Goal: Find specific page/section: Find specific page/section

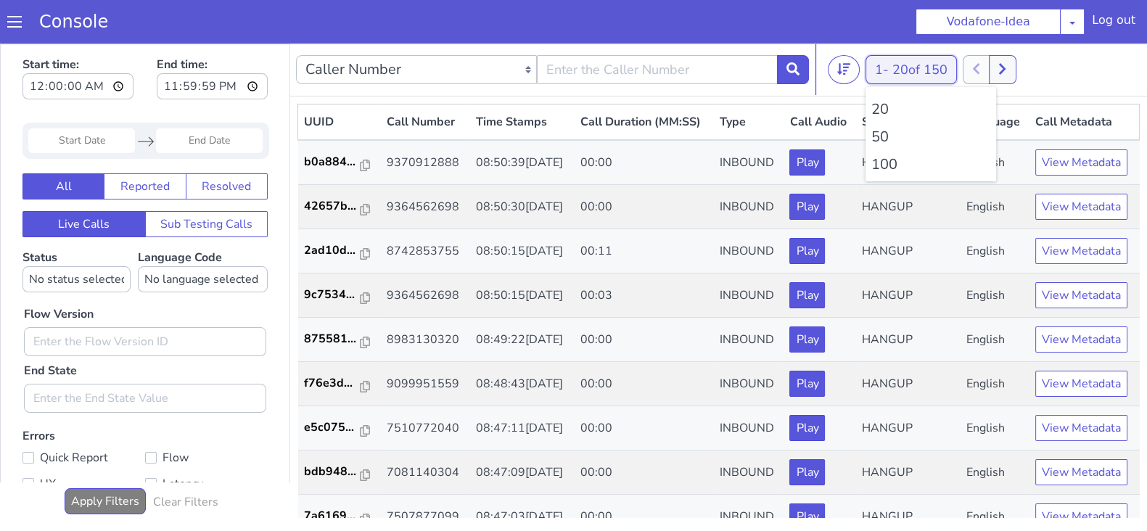
click at [889, 73] on button "1 - 20 of 150" at bounding box center [911, 69] width 91 height 29
click at [887, 162] on li "100" at bounding box center [931, 165] width 119 height 22
click at [1006, 67] on icon at bounding box center [1002, 69] width 7 height 11
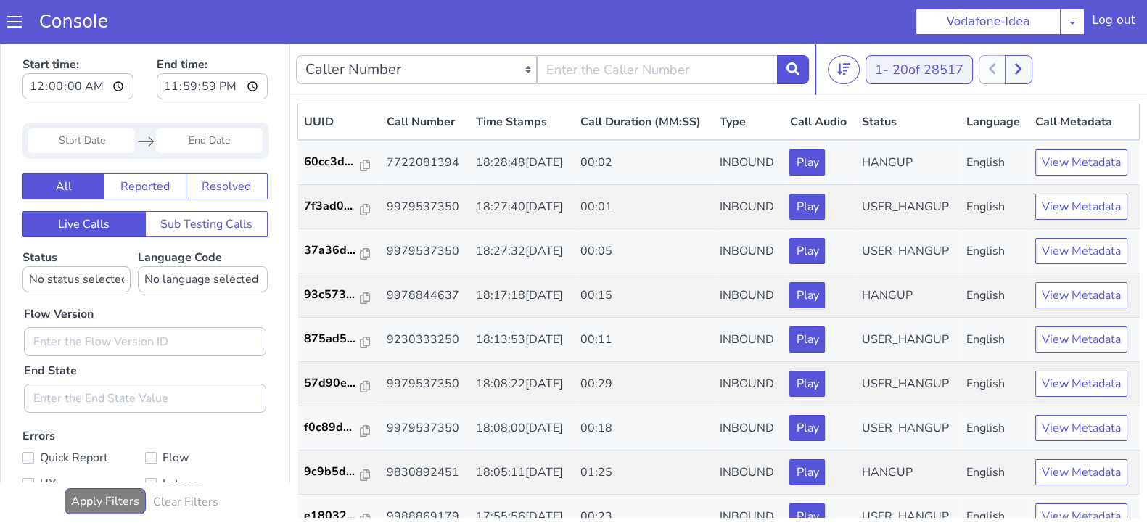
drag, startPoint x: 893, startPoint y: 54, endPoint x: 887, endPoint y: 81, distance: 28.2
click at [887, 81] on nav "Caller Number Call UUID Custom Parameter 1 - 20 of 28517 20 50 100" at bounding box center [718, 70] width 857 height 53
click at [887, 81] on button "1 - 20 of 28517" at bounding box center [919, 69] width 107 height 29
click at [889, 161] on li "100" at bounding box center [931, 165] width 119 height 22
click at [1009, 67] on button at bounding box center [1010, 69] width 27 height 29
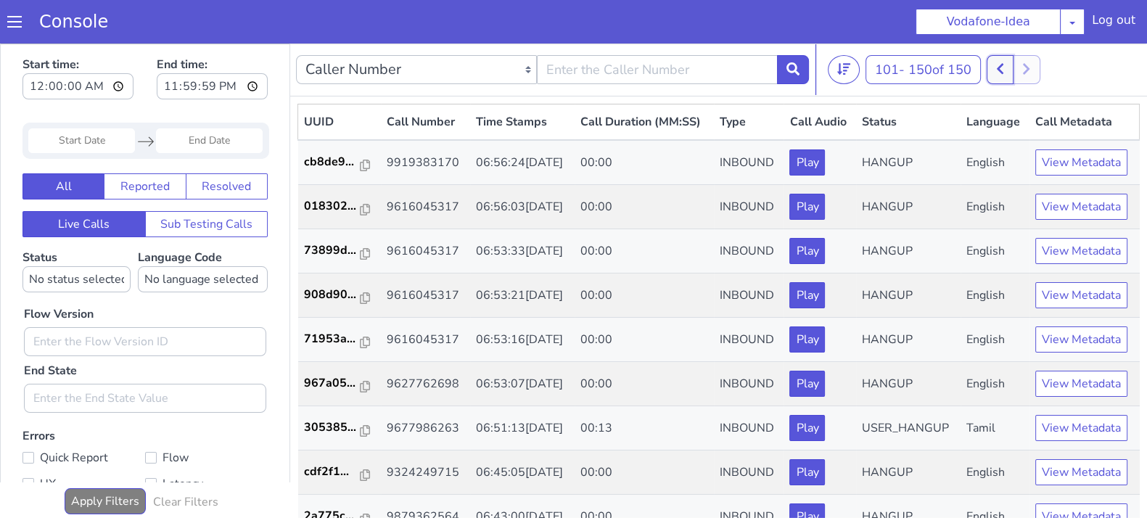
click at [1001, 67] on icon at bounding box center [1000, 68] width 8 height 13
click at [1030, 70] on icon at bounding box center [1026, 69] width 7 height 11
click at [1001, 70] on icon at bounding box center [1000, 68] width 8 height 13
click at [1021, 74] on button at bounding box center [1010, 69] width 27 height 29
click at [1001, 76] on button at bounding box center [1000, 69] width 27 height 29
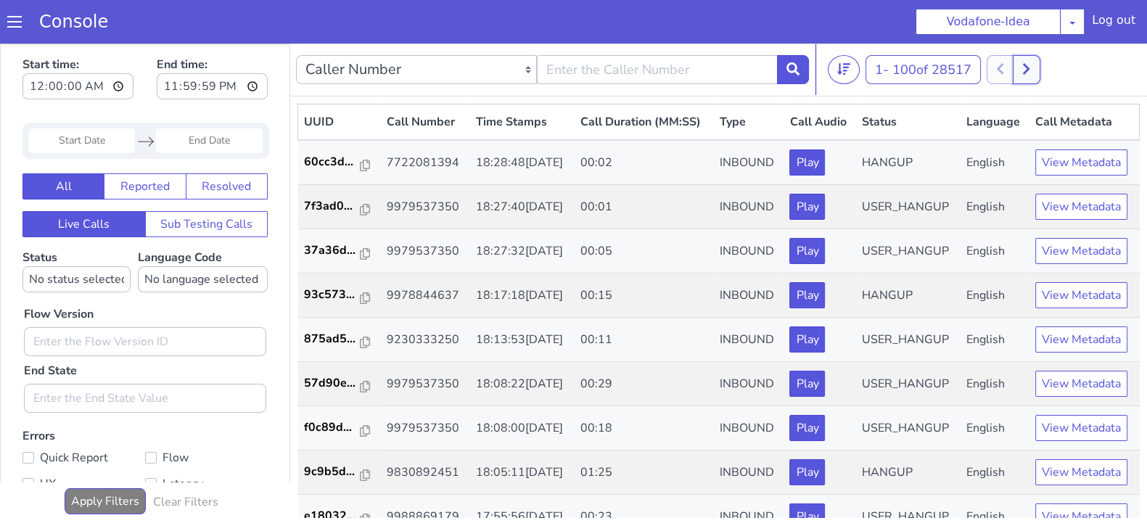
click at [1030, 70] on icon at bounding box center [1026, 68] width 8 height 13
click at [1020, 70] on div at bounding box center [1014, 69] width 54 height 29
click at [1004, 74] on icon at bounding box center [1000, 68] width 8 height 13
click at [1018, 68] on button at bounding box center [1010, 69] width 27 height 29
click at [1000, 70] on icon at bounding box center [1000, 68] width 8 height 13
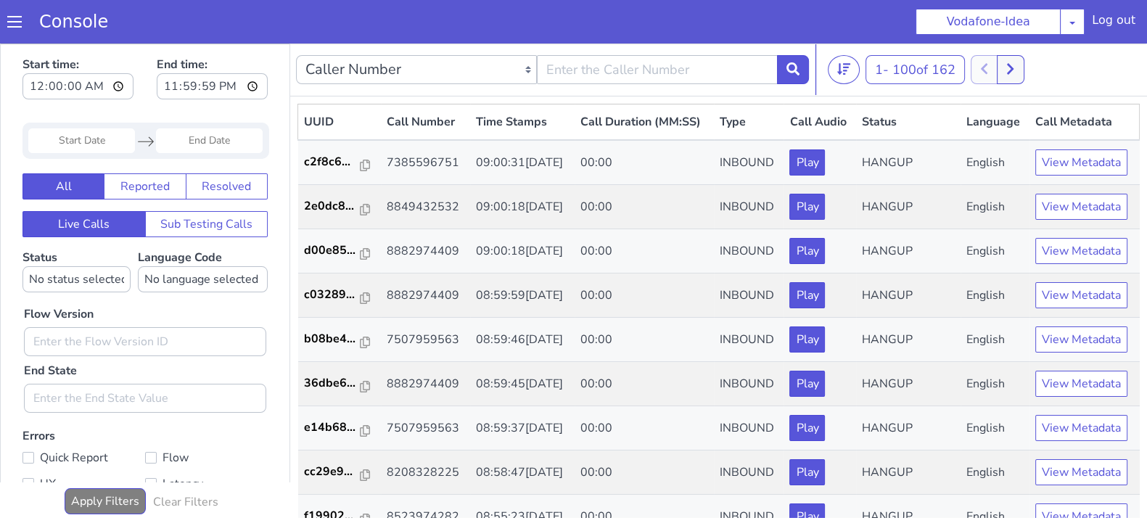
click at [1027, 70] on div "1 - 100 of 162 20 50 100" at bounding box center [984, 69] width 313 height 29
click at [1024, 70] on button at bounding box center [1010, 69] width 27 height 29
click at [1004, 70] on icon at bounding box center [1000, 68] width 8 height 13
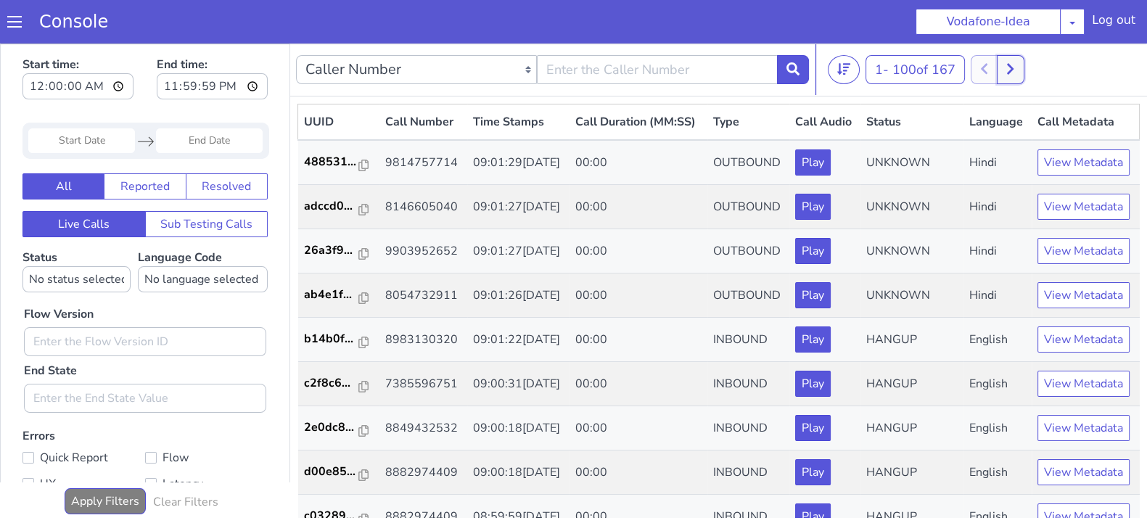
click at [1018, 75] on button at bounding box center [1010, 69] width 27 height 29
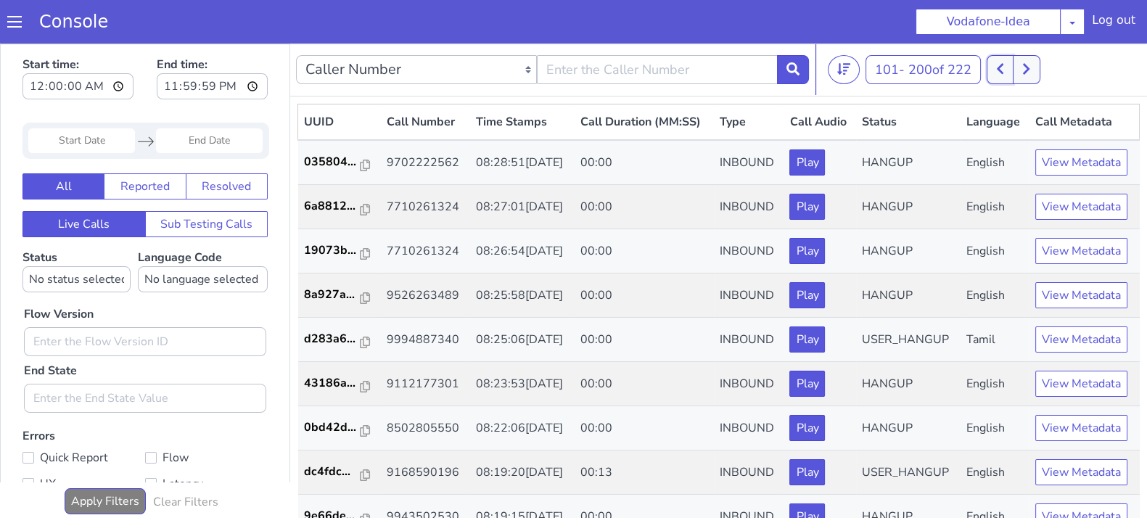
click at [1009, 70] on button at bounding box center [1000, 69] width 27 height 29
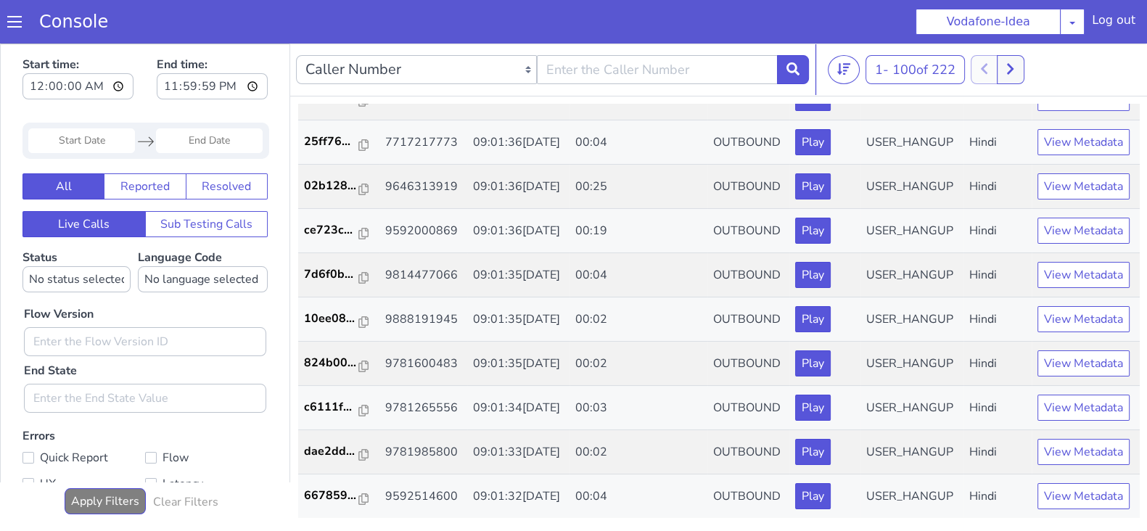
scroll to position [1977, 0]
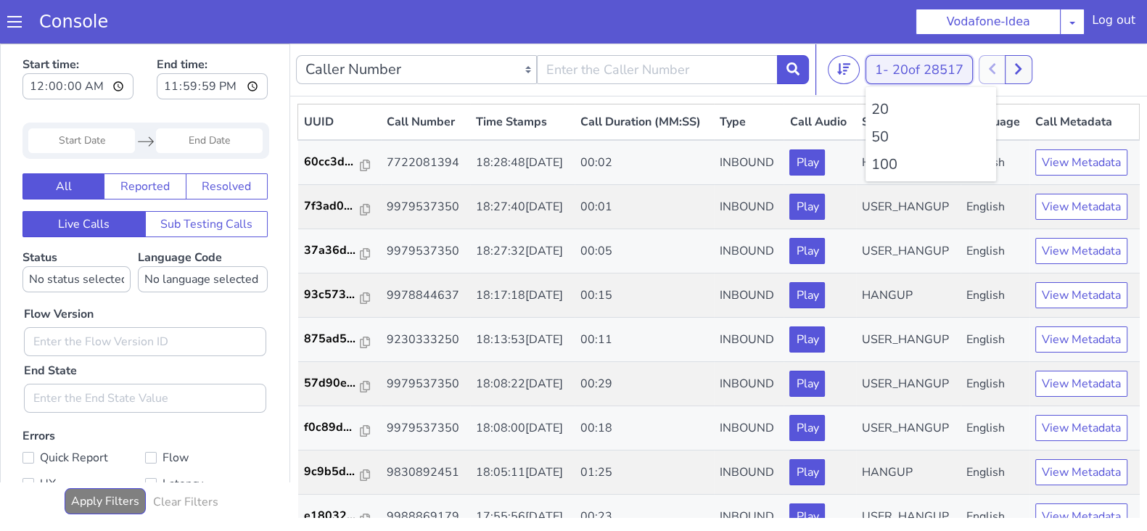
click at [874, 78] on button "1 - 20 of 28517" at bounding box center [919, 69] width 107 height 29
click at [879, 170] on li "100" at bounding box center [931, 165] width 119 height 22
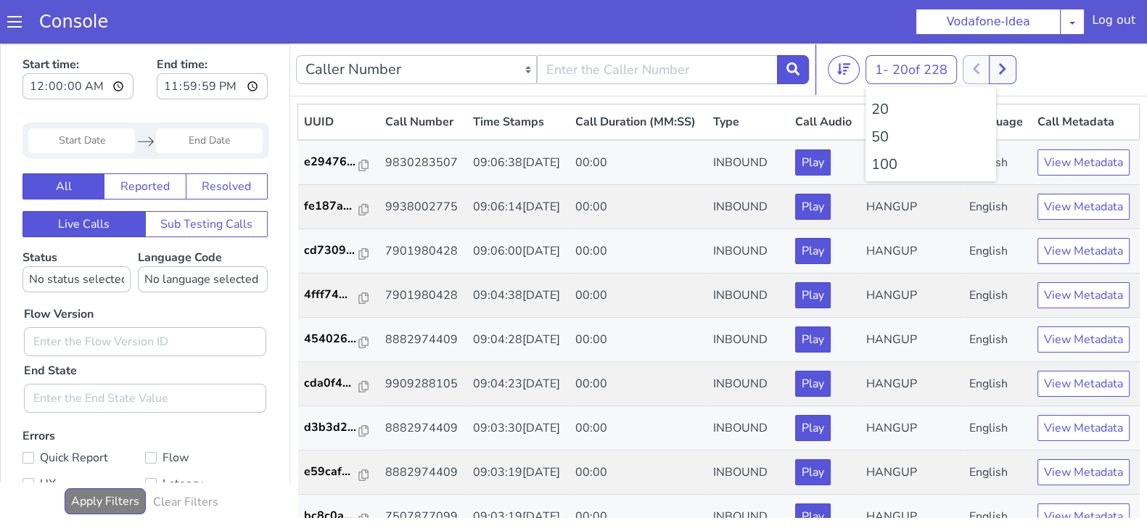
click at [879, 170] on li "100" at bounding box center [931, 165] width 119 height 22
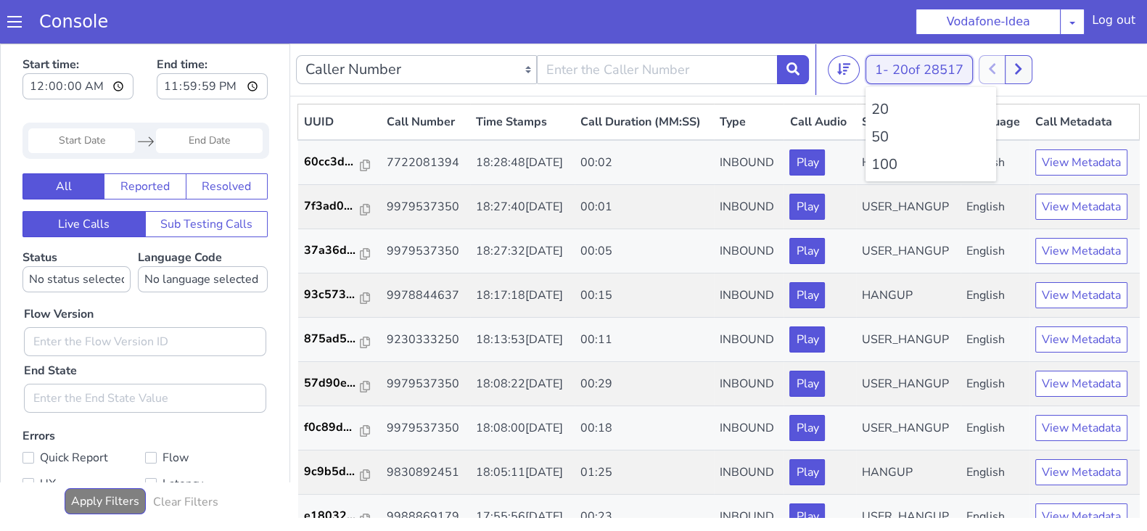
click at [868, 78] on button "1 - 20 of 28517" at bounding box center [919, 69] width 107 height 29
click at [882, 163] on li "100" at bounding box center [931, 165] width 119 height 22
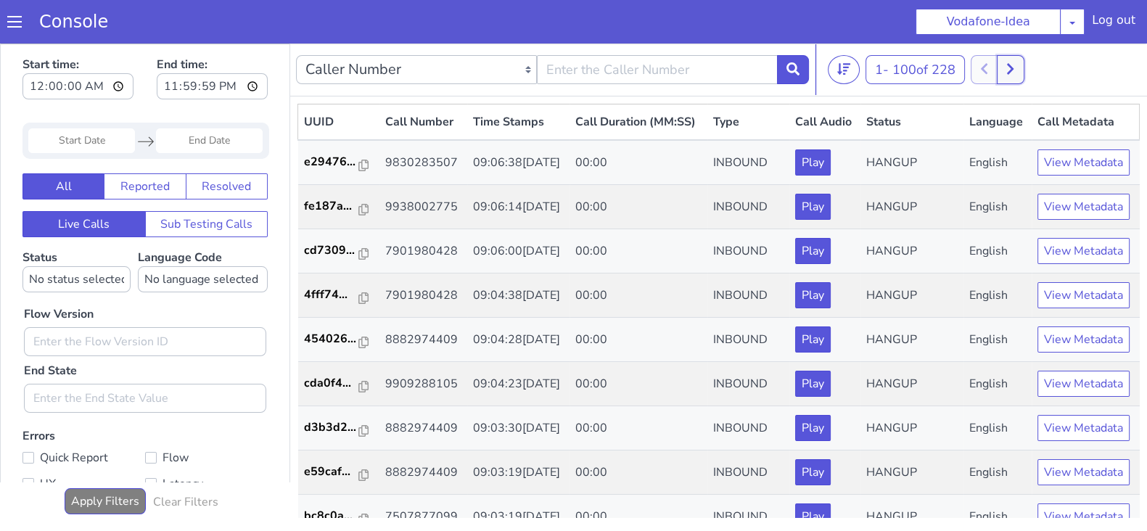
click at [1012, 74] on button at bounding box center [1010, 69] width 27 height 29
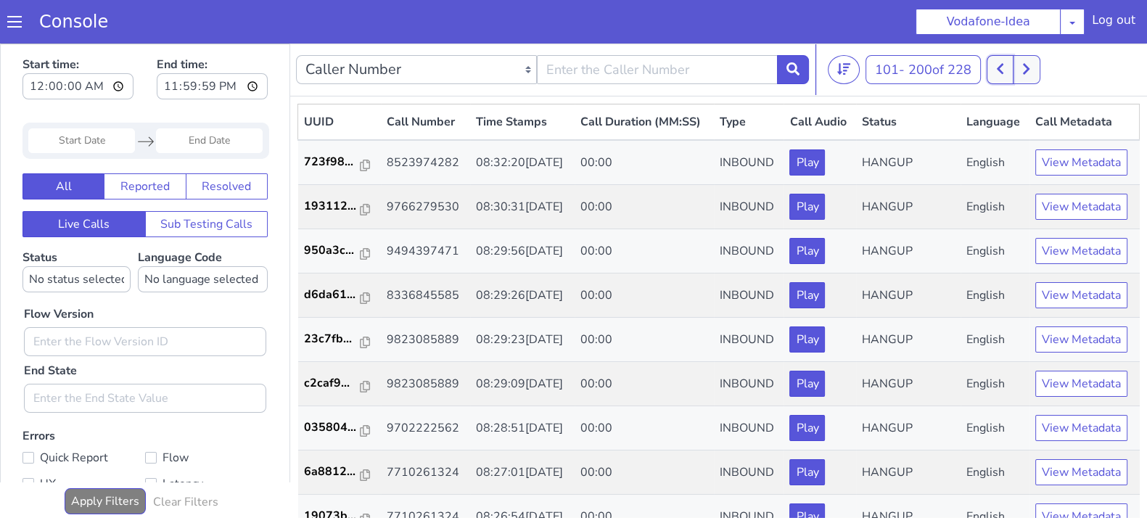
drag, startPoint x: 1000, startPoint y: 73, endPoint x: 926, endPoint y: 62, distance: 74.8
click at [1000, 73] on icon at bounding box center [1000, 68] width 8 height 13
